Goal: Information Seeking & Learning: Learn about a topic

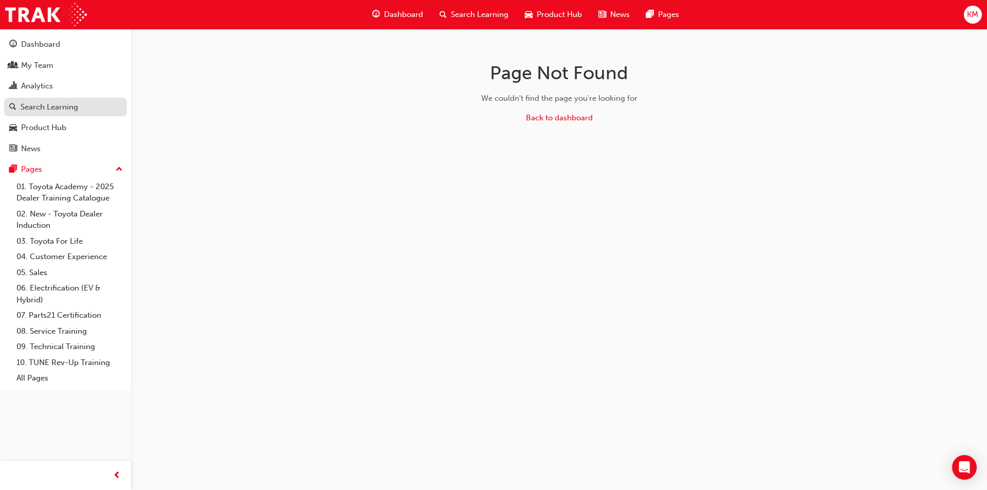
click at [51, 109] on div "Search Learning" at bounding box center [50, 107] width 58 height 12
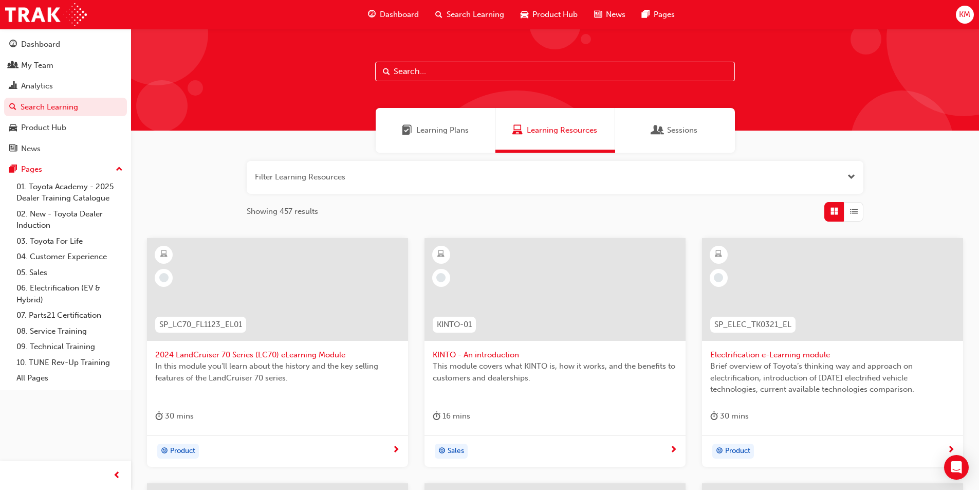
click at [265, 178] on button "button" at bounding box center [555, 177] width 617 height 33
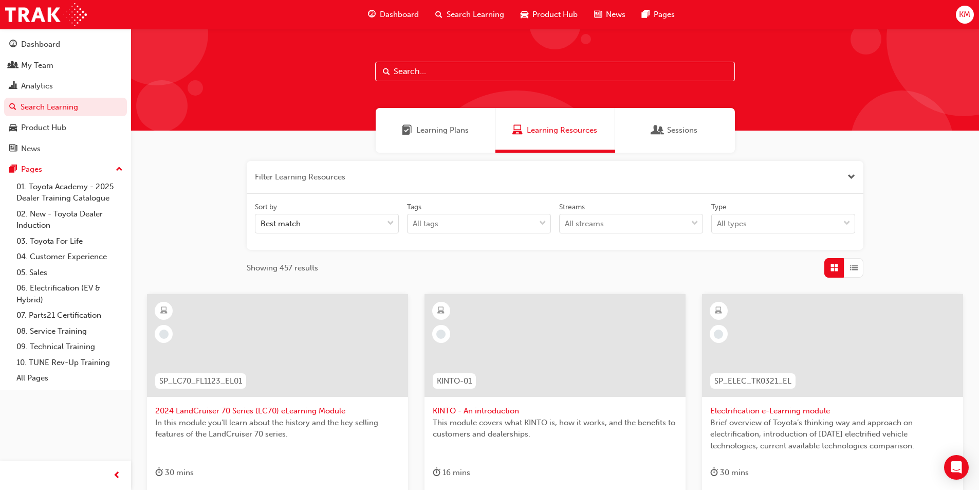
click at [434, 64] on input "text" at bounding box center [555, 72] width 360 height 20
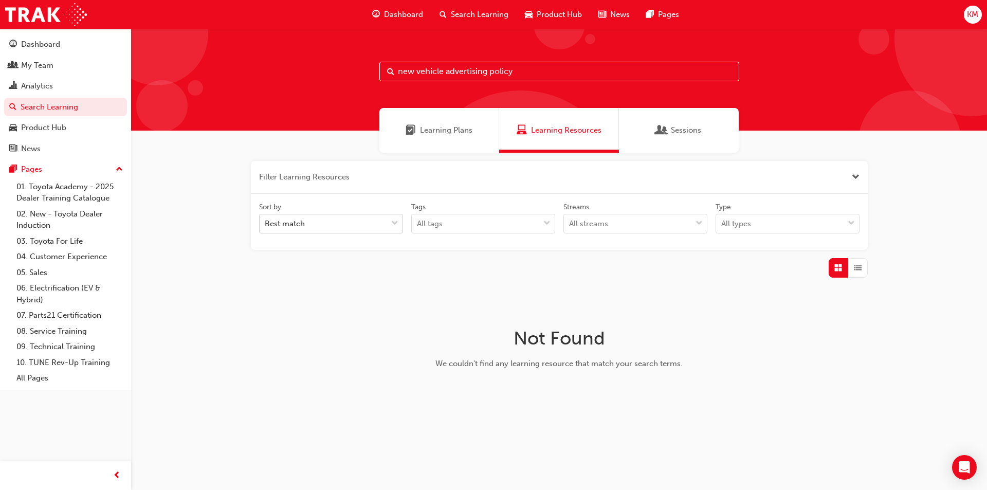
click at [397, 222] on span "down-icon" at bounding box center [394, 223] width 7 height 13
click at [266, 222] on input "Sort by Best match" at bounding box center [265, 223] width 1 height 9
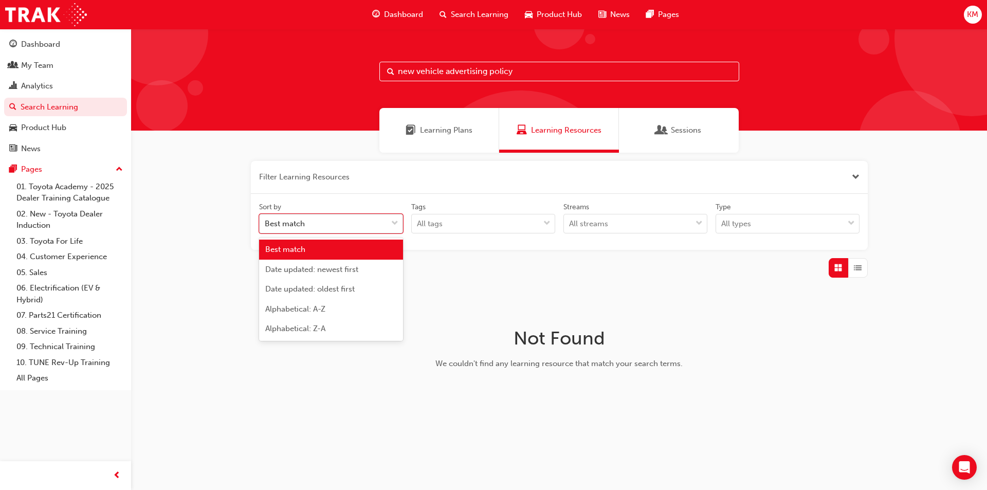
click at [394, 228] on span "down-icon" at bounding box center [394, 223] width 7 height 13
click at [266, 228] on input "Sort by option Best match focused, 1 of 5. 5 results available. Use Up and Down…" at bounding box center [265, 223] width 1 height 9
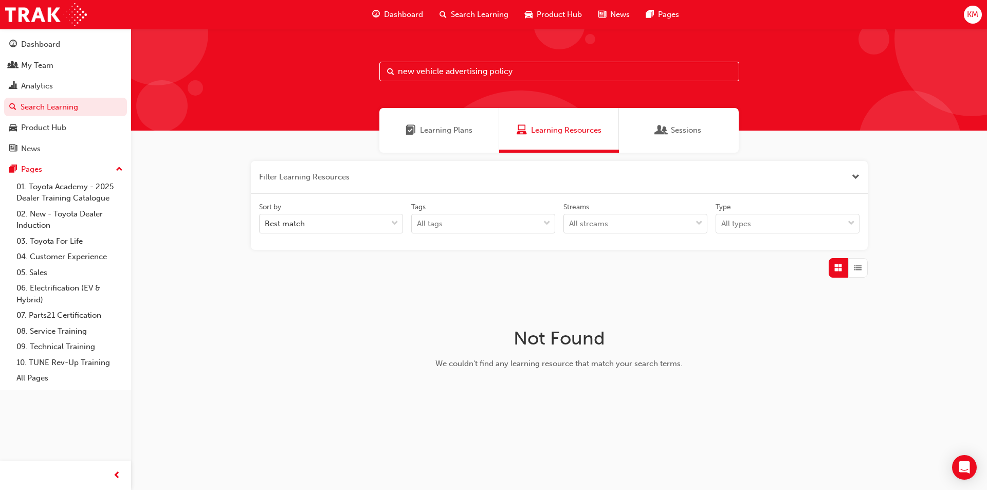
click at [466, 12] on span "Search Learning" at bounding box center [480, 15] width 58 height 12
click at [532, 76] on input "new vehicle advertising policy" at bounding box center [559, 72] width 360 height 20
drag, startPoint x: 539, startPoint y: 70, endPoint x: 371, endPoint y: 74, distance: 167.6
click at [371, 74] on div "new vehicle advertising policy" at bounding box center [559, 80] width 856 height 102
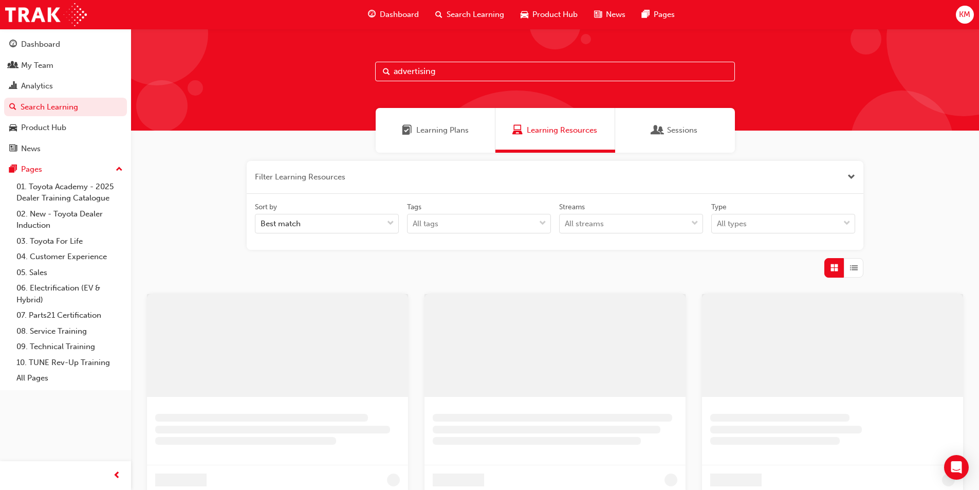
type input "advertising"
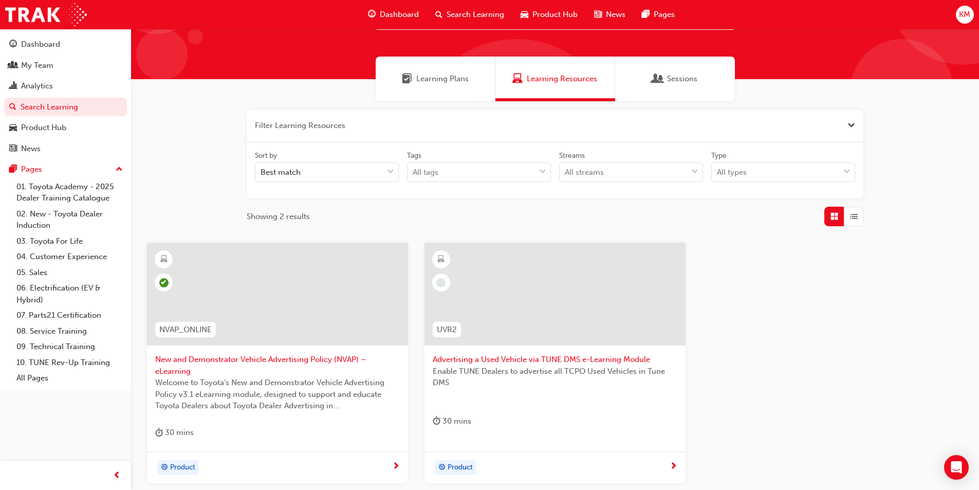
scroll to position [103, 0]
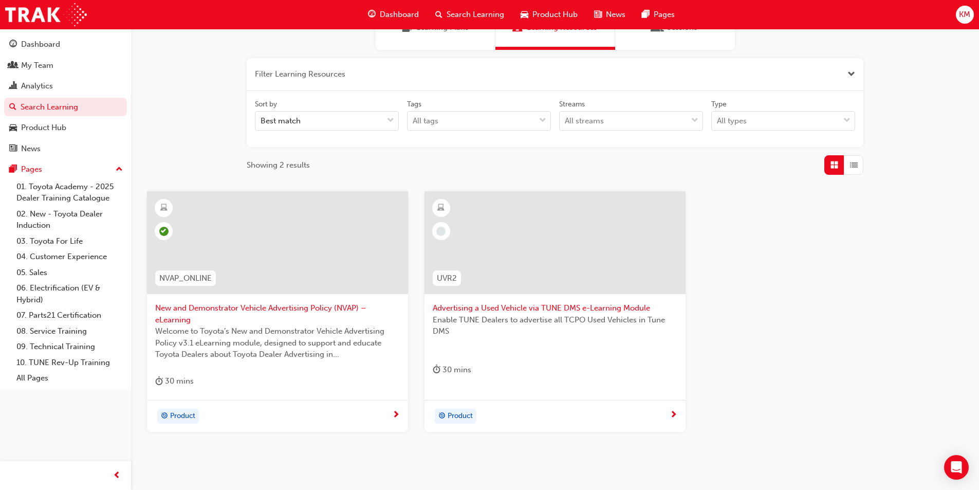
click at [213, 307] on span "New and Demonstrator Vehicle Advertising Policy (NVAP) – eLearning" at bounding box center [277, 313] width 245 height 23
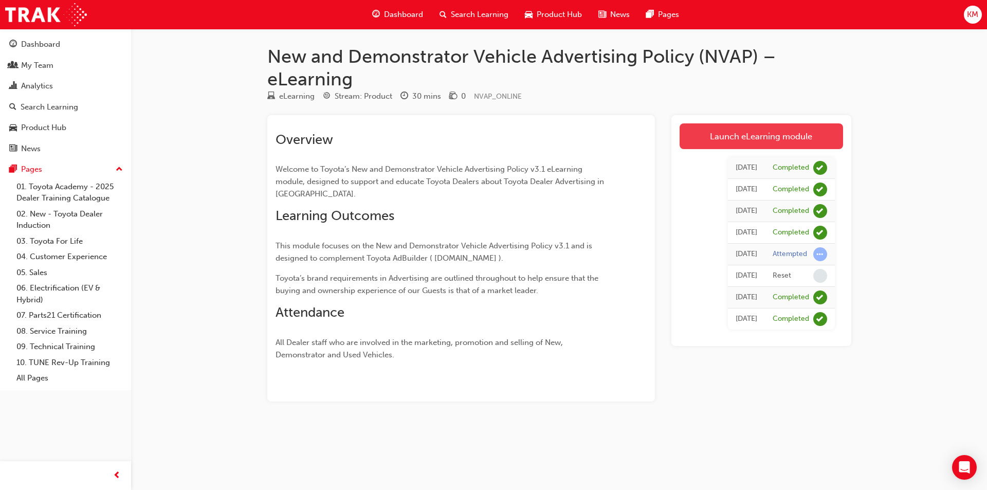
click at [775, 132] on link "Launch eLearning module" at bounding box center [761, 136] width 163 height 26
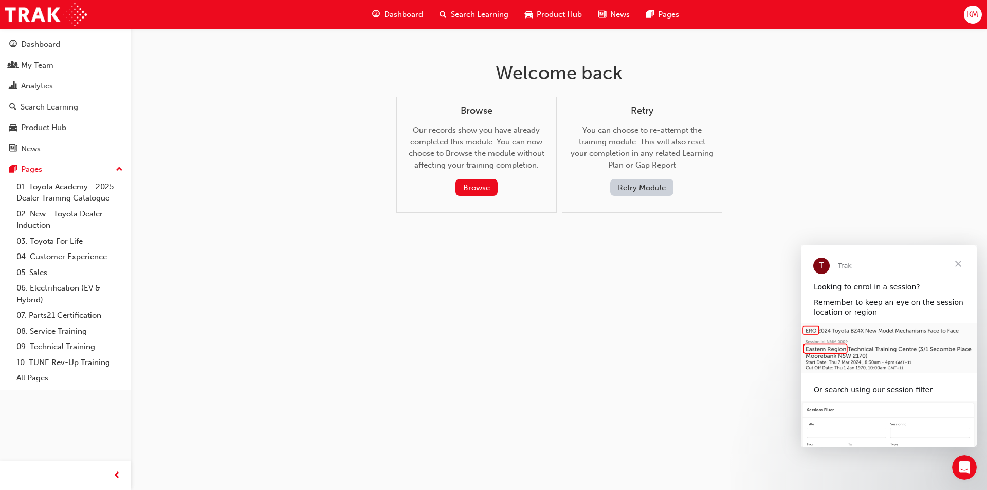
click at [655, 186] on button "Retry Module" at bounding box center [641, 187] width 63 height 17
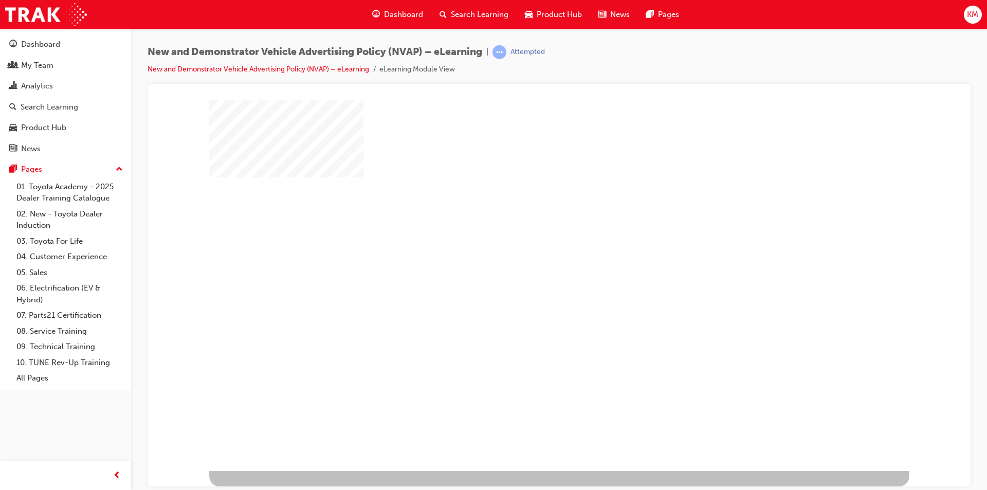
click at [530, 255] on div "play" at bounding box center [530, 255] width 0 height 0
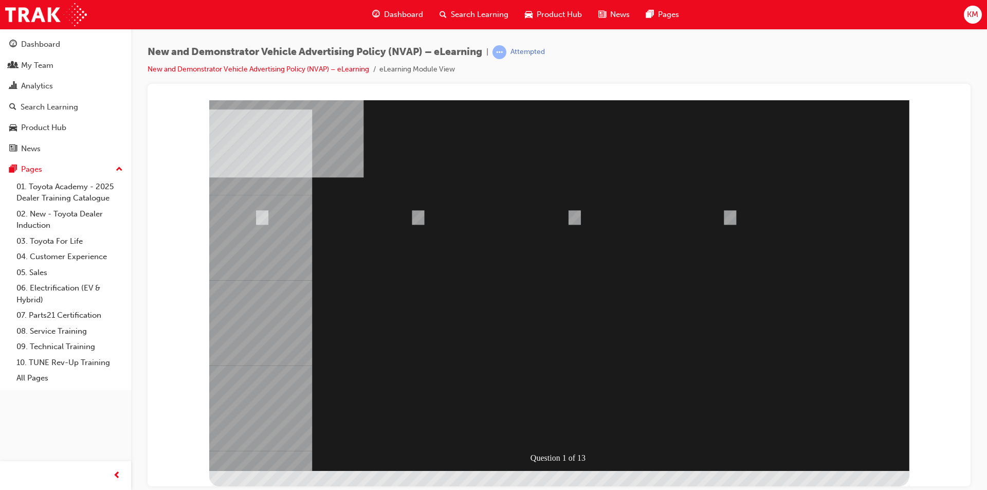
drag, startPoint x: 637, startPoint y: 258, endPoint x: 639, endPoint y: 289, distance: 31.4
radio input "true"
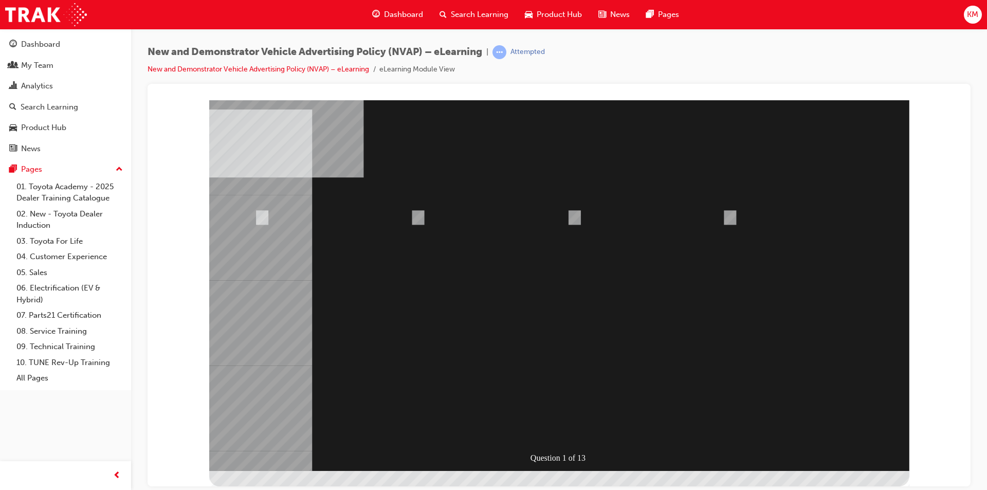
click at [573, 435] on div at bounding box center [559, 285] width 700 height 371
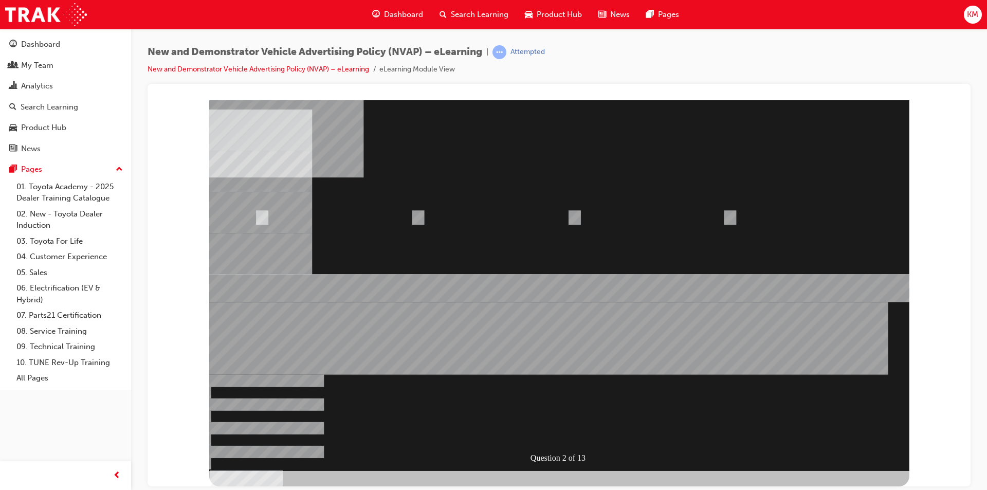
click at [418, 217] on div at bounding box center [559, 285] width 700 height 371
radio input "true"
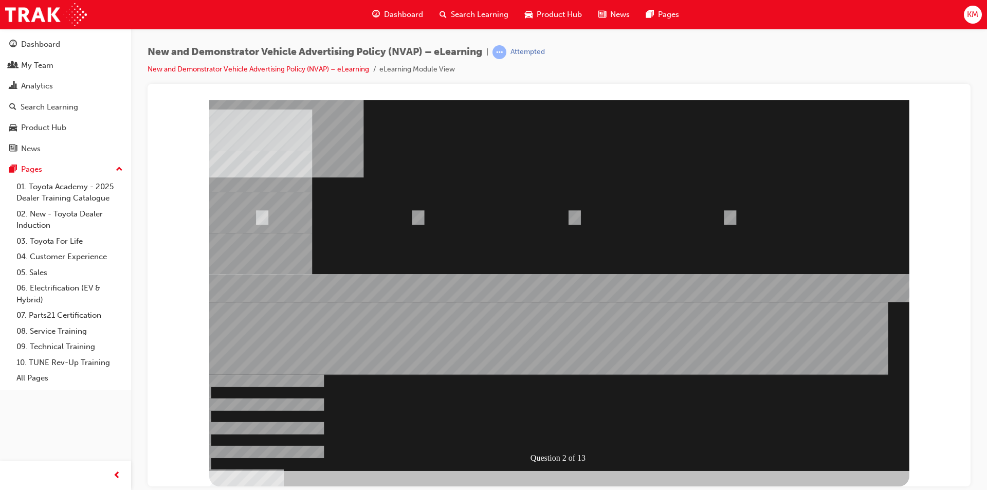
click at [626, 400] on div at bounding box center [559, 285] width 700 height 371
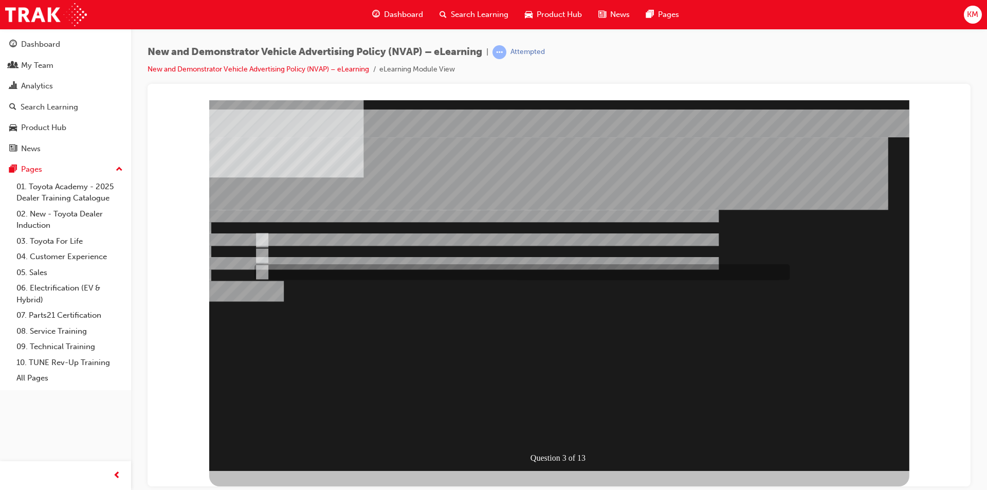
radio input "true"
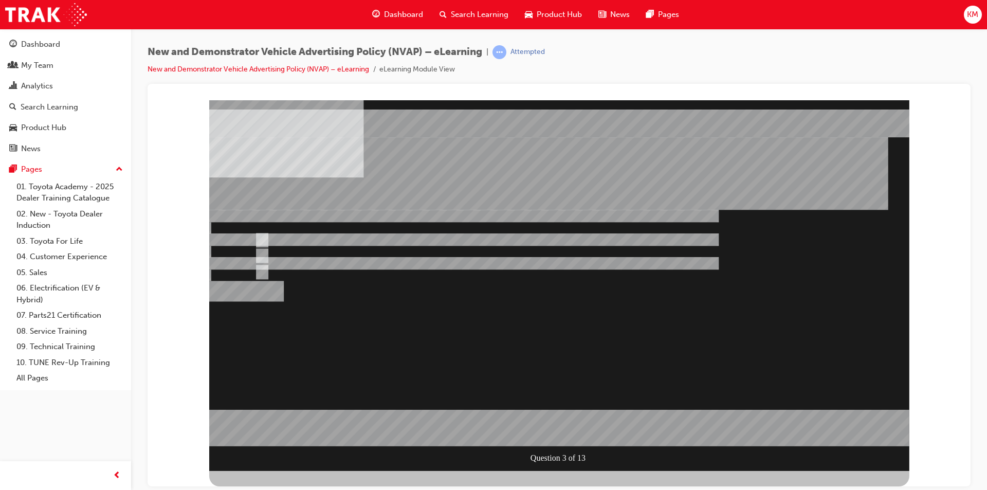
click at [668, 366] on div at bounding box center [559, 285] width 700 height 371
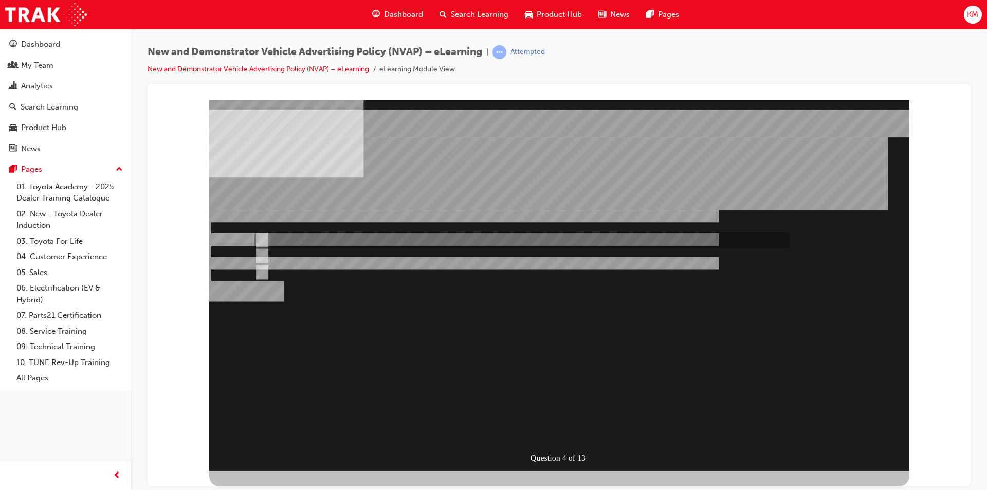
radio input "true"
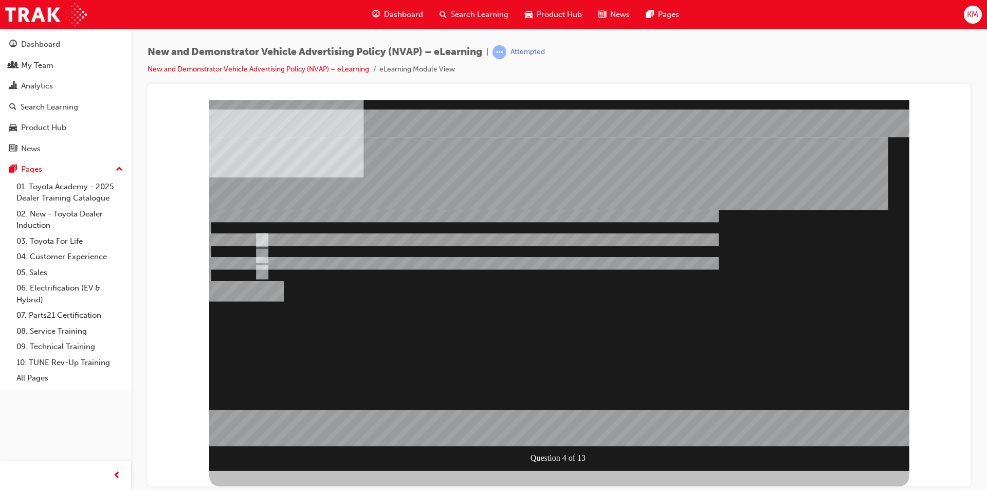
click at [643, 348] on div at bounding box center [559, 285] width 700 height 371
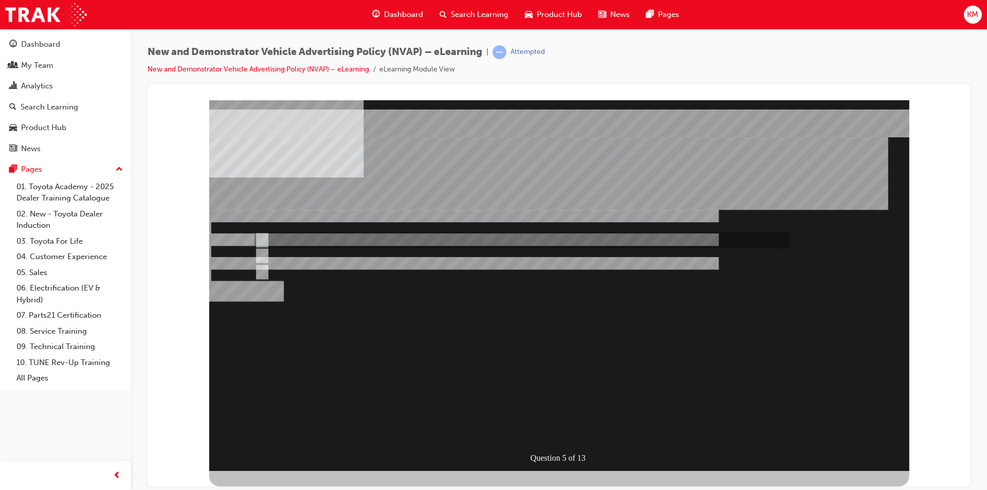
radio input "true"
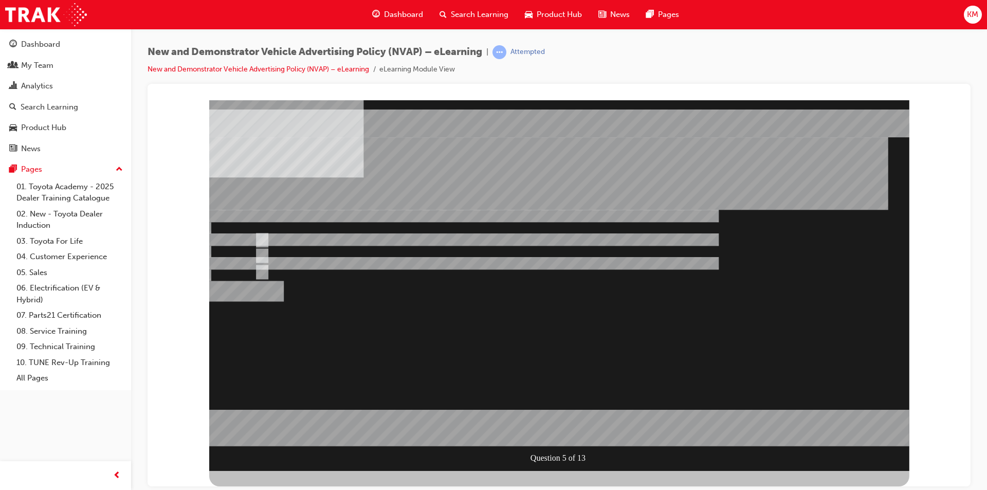
click at [655, 371] on div at bounding box center [559, 285] width 700 height 371
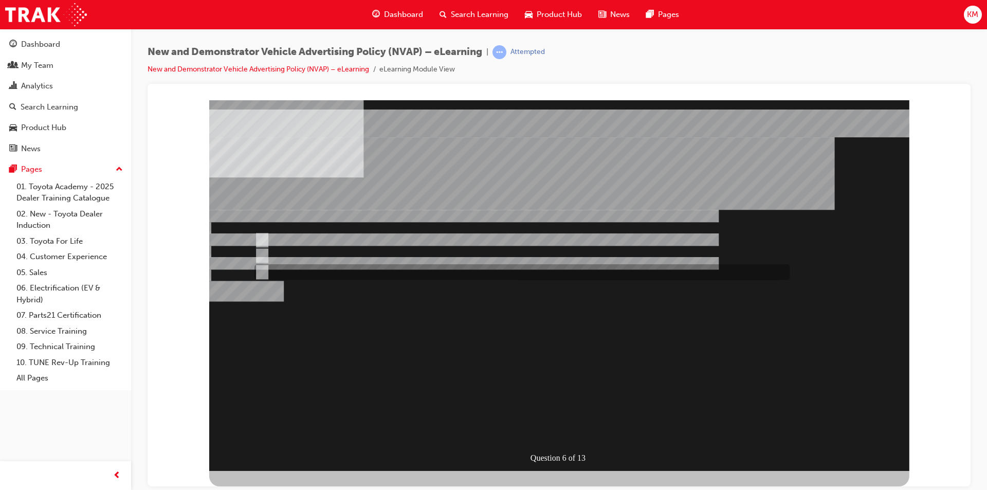
radio input "true"
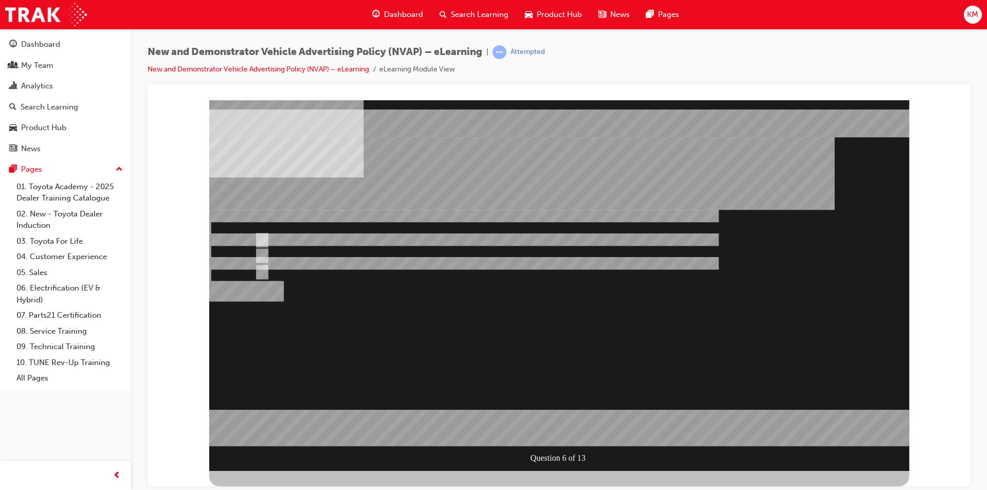
click at [639, 344] on div at bounding box center [559, 285] width 700 height 371
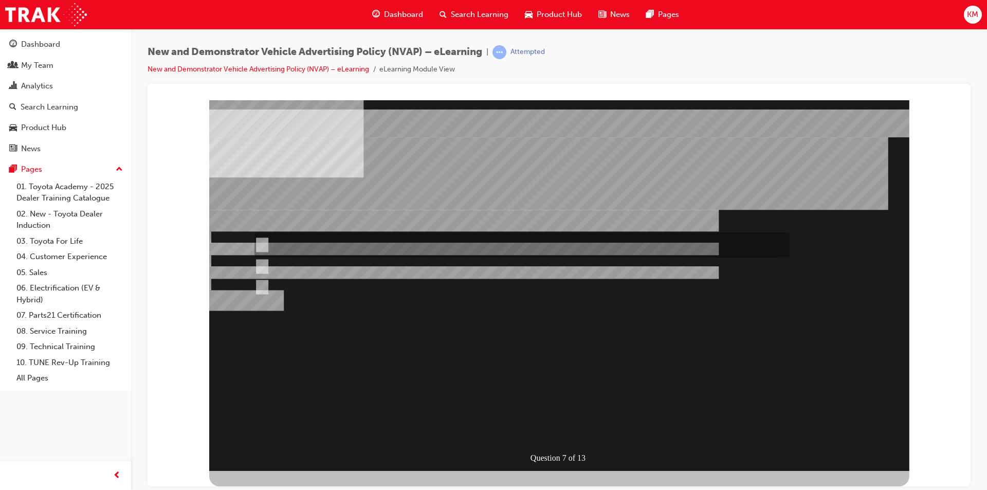
radio input "true"
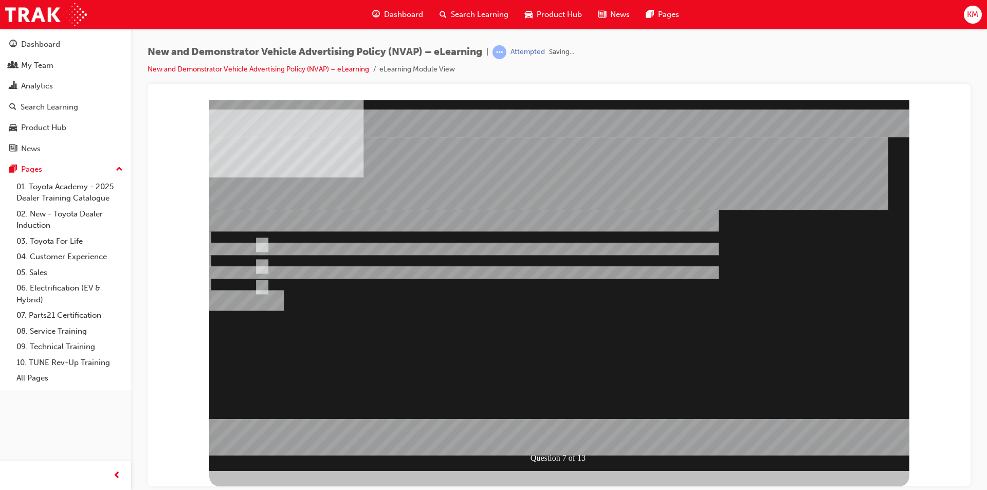
click at [616, 358] on div at bounding box center [559, 285] width 700 height 371
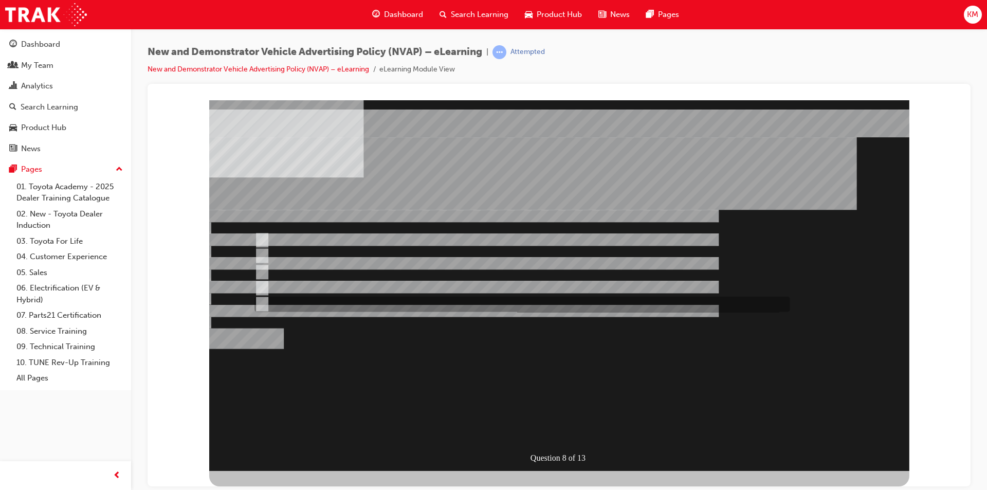
checkbox input "true"
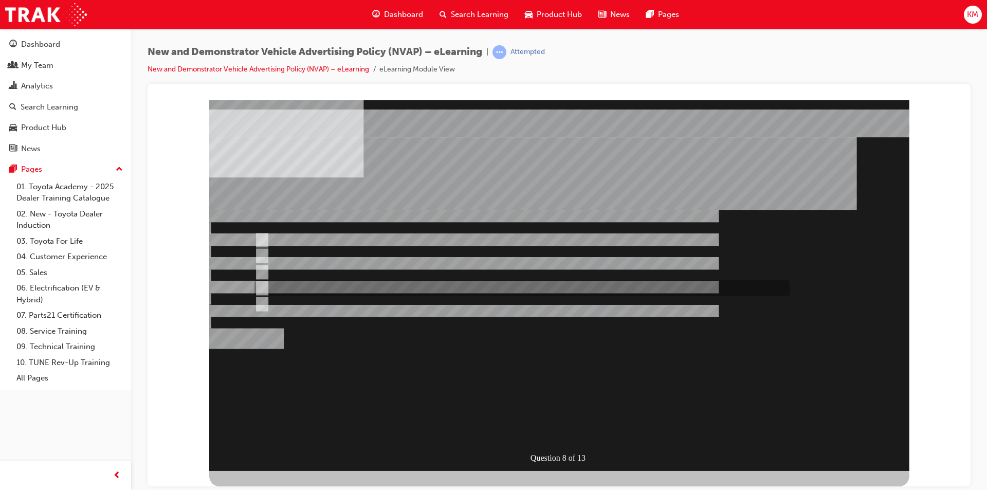
checkbox input "true"
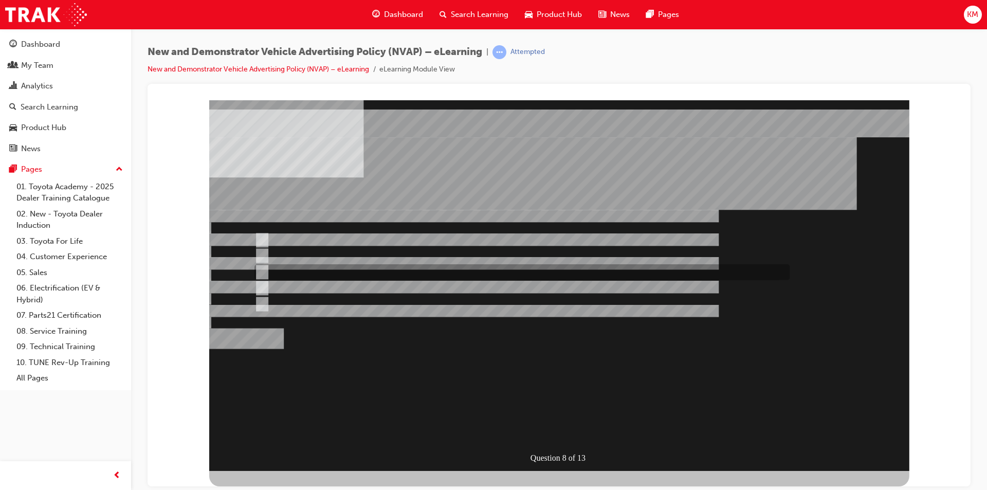
checkbox input "true"
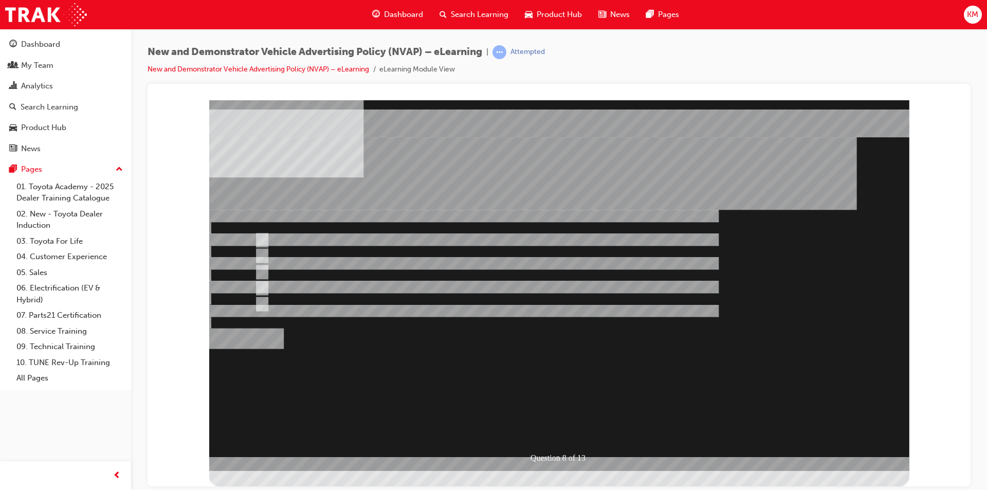
click at [595, 353] on div at bounding box center [559, 285] width 700 height 371
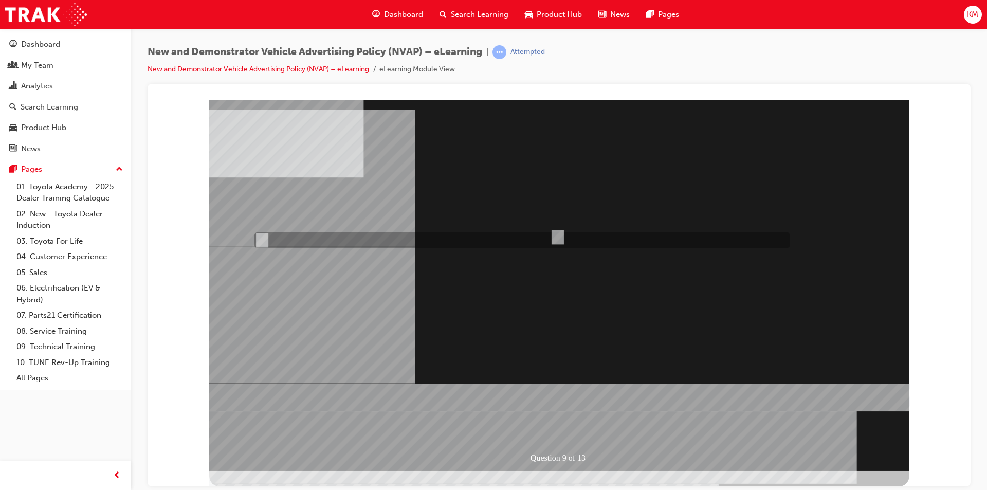
radio input "true"
click at [658, 422] on div at bounding box center [559, 285] width 700 height 371
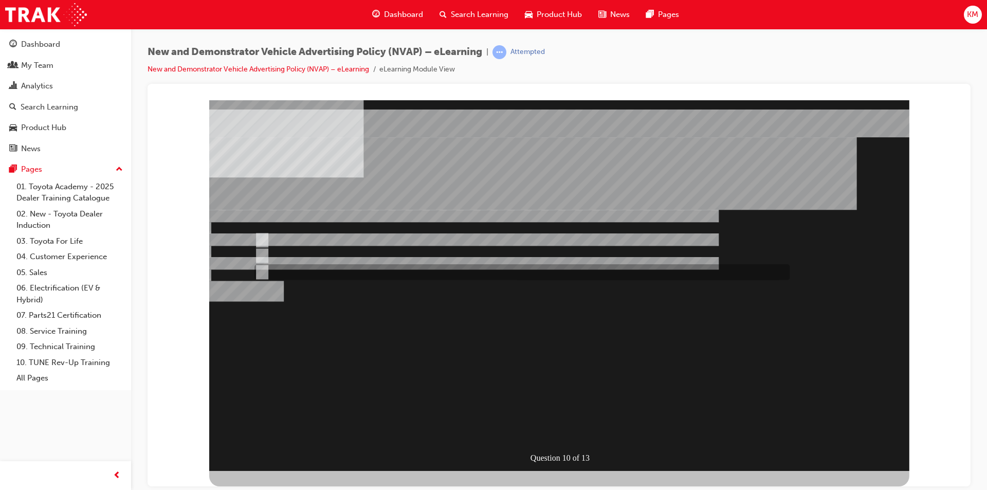
radio input "true"
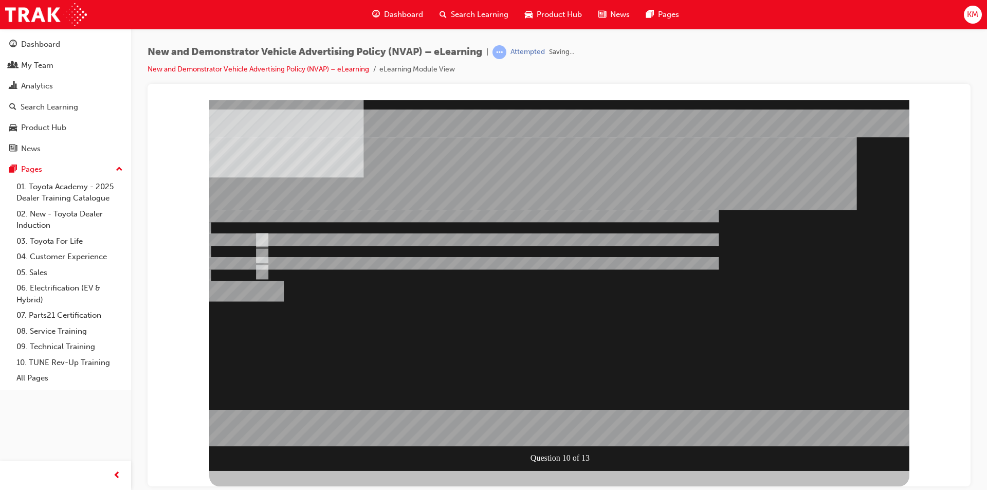
click at [609, 355] on div at bounding box center [559, 285] width 700 height 371
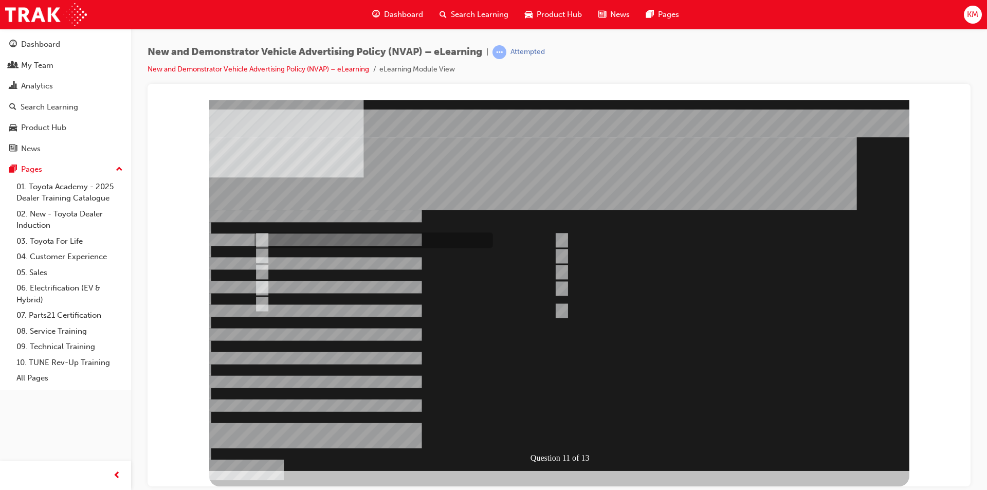
checkbox input "true"
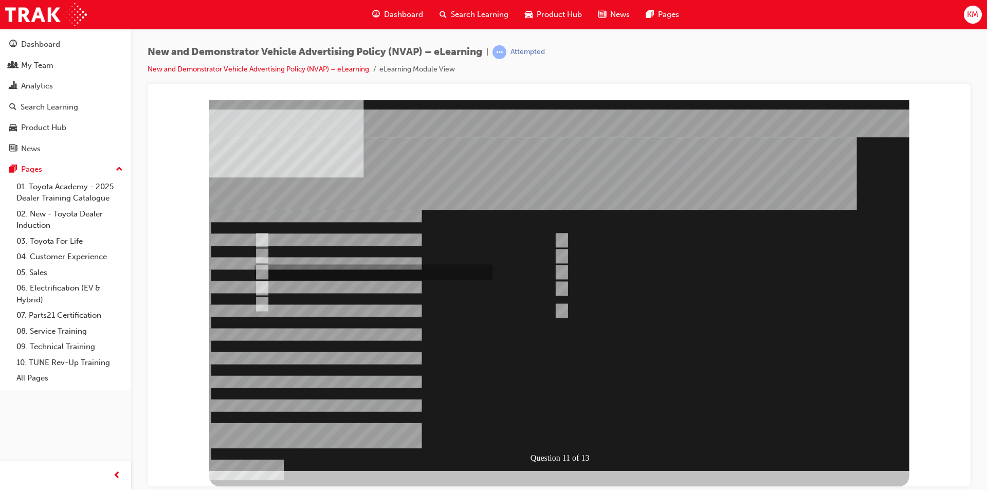
checkbox input "true"
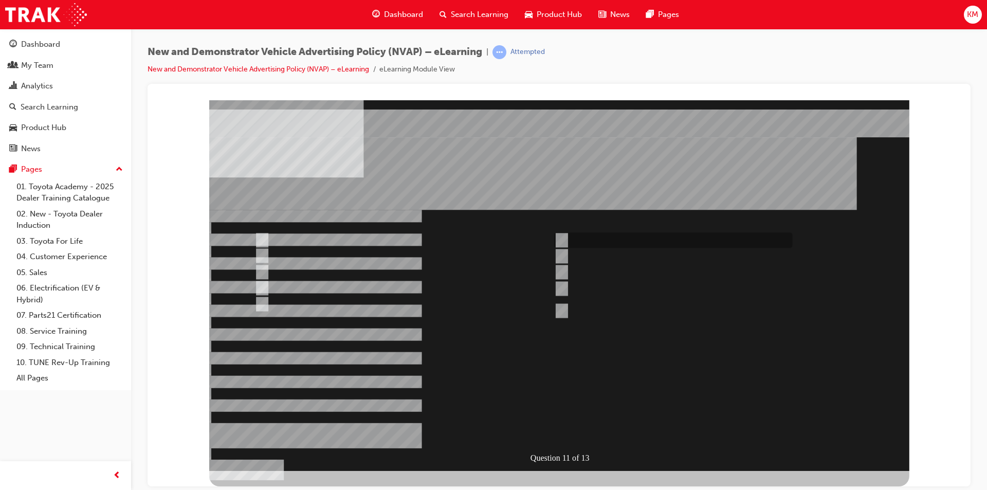
checkbox input "true"
click at [560, 288] on div at bounding box center [559, 285] width 700 height 371
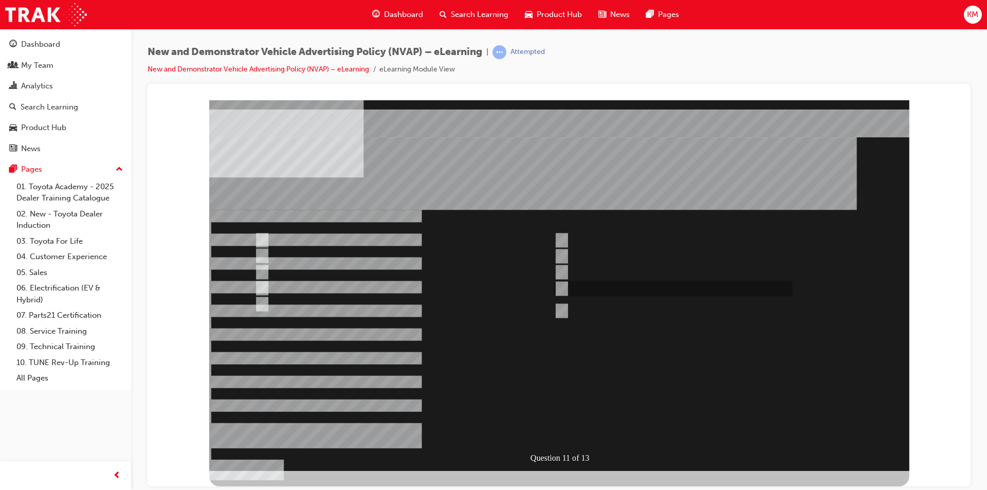
checkbox input "false"
click at [589, 358] on div at bounding box center [559, 285] width 700 height 371
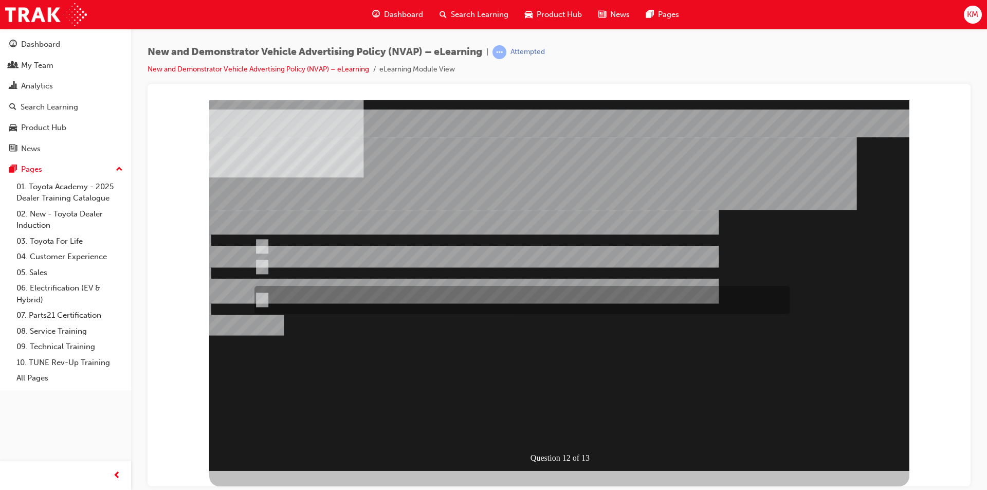
radio input "true"
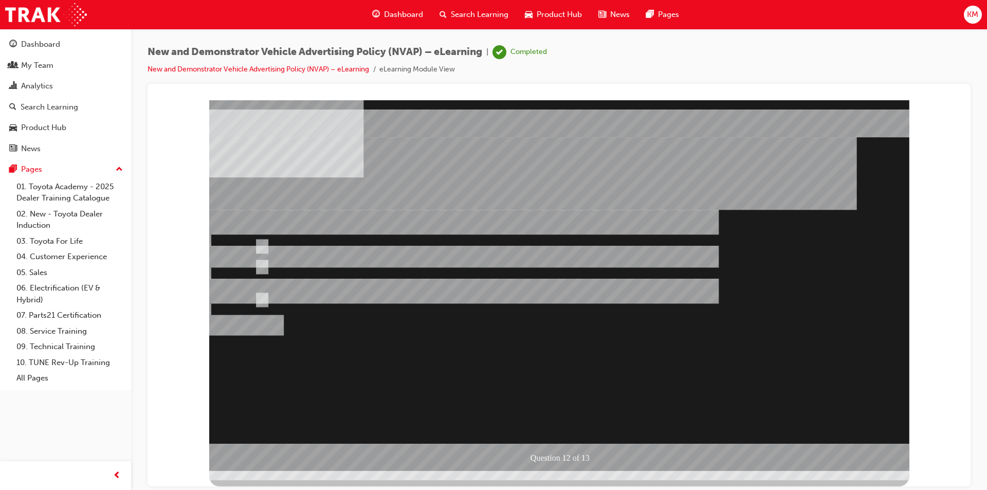
click at [588, 360] on div at bounding box center [559, 285] width 700 height 371
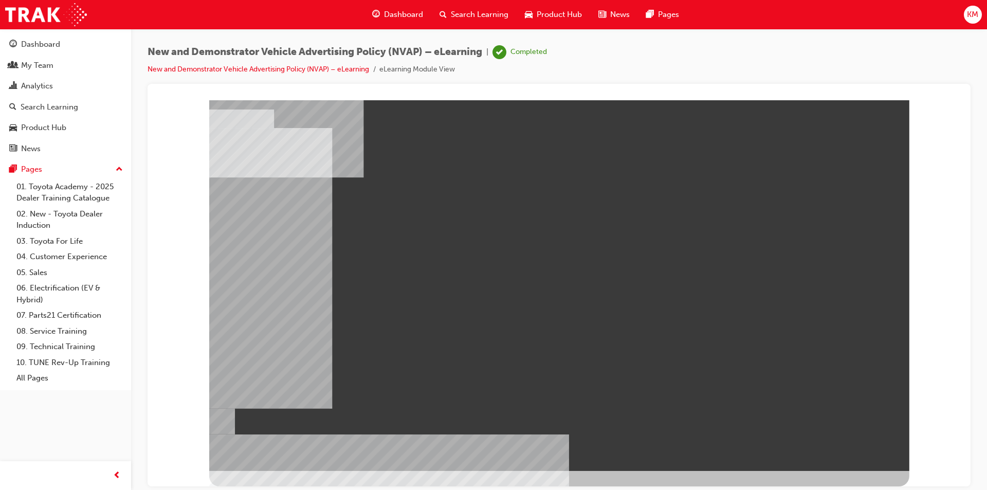
drag, startPoint x: 651, startPoint y: 202, endPoint x: 809, endPoint y: 195, distance: 158.0
click at [809, 195] on div at bounding box center [559, 285] width 700 height 371
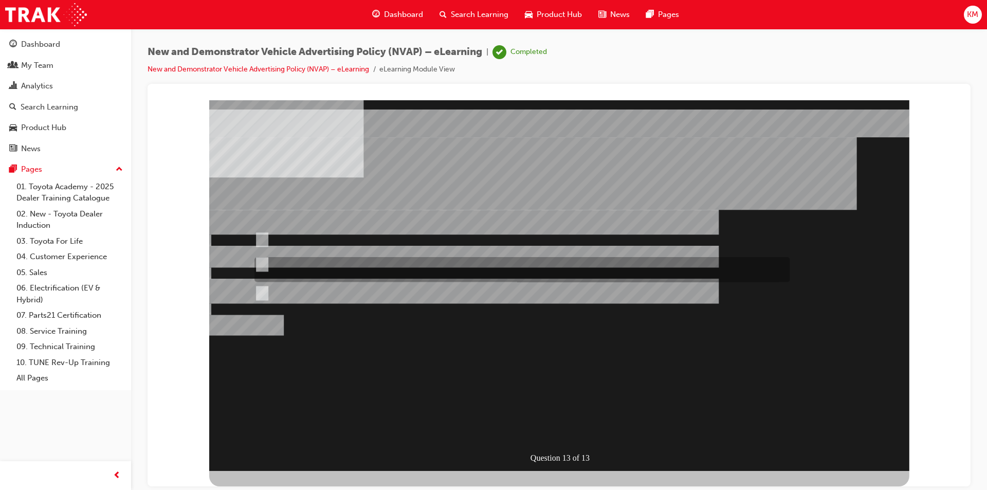
radio input "true"
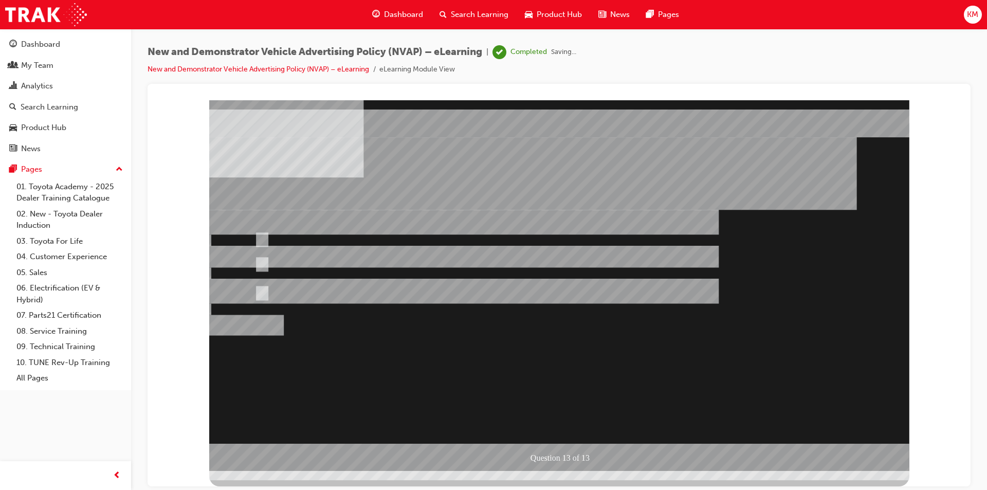
click at [738, 366] on div at bounding box center [559, 285] width 700 height 371
